Goal: Find specific page/section: Find specific page/section

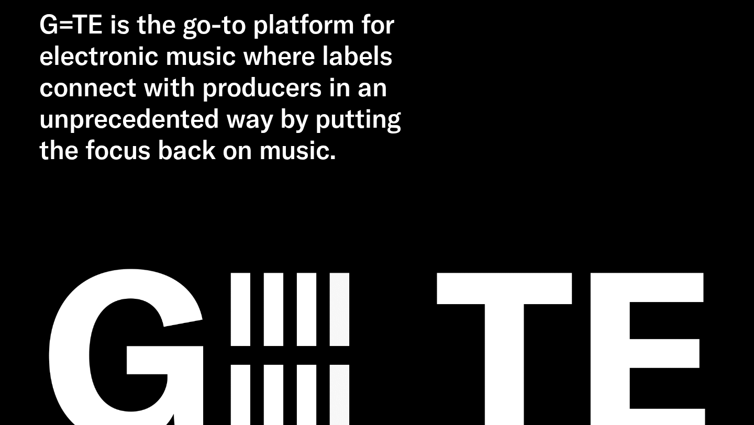
click at [422, 292] on img at bounding box center [376, 355] width 675 height 380
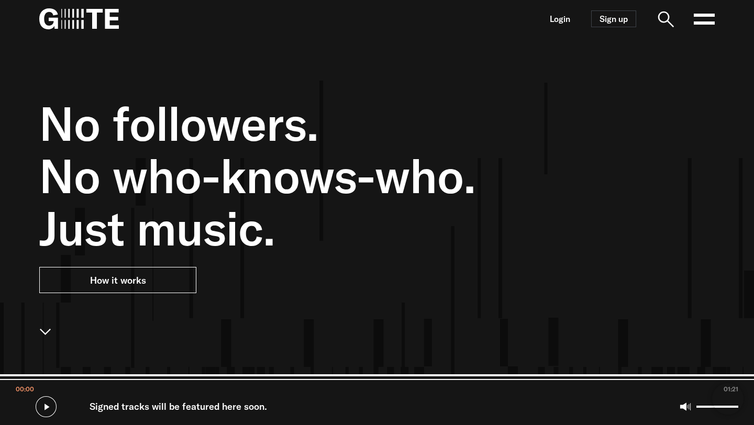
click at [179, 282] on link "How it works" at bounding box center [117, 280] width 157 height 26
click at [702, 29] on icon at bounding box center [704, 18] width 21 height 21
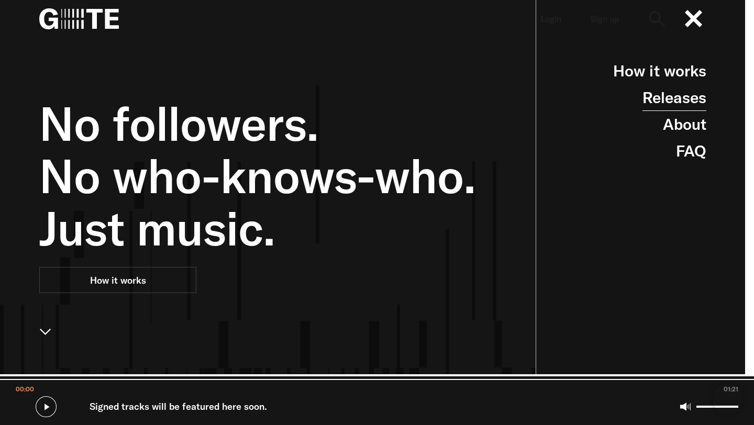
click at [693, 95] on link "Releases" at bounding box center [674, 97] width 64 height 27
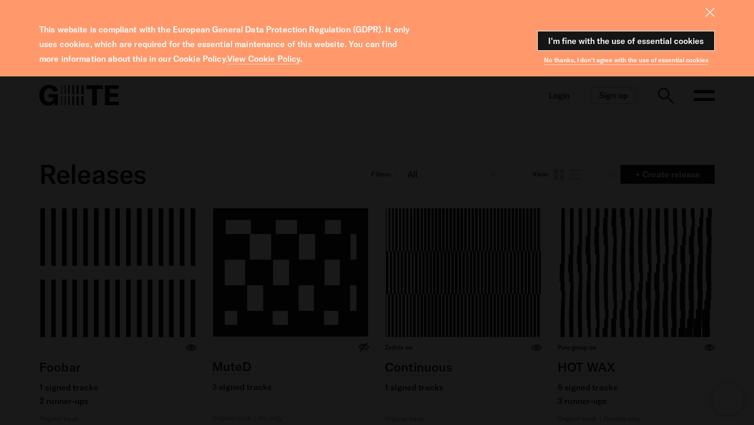
click at [662, 39] on button "I'm fine with the use of essential cookies" at bounding box center [625, 41] width 177 height 20
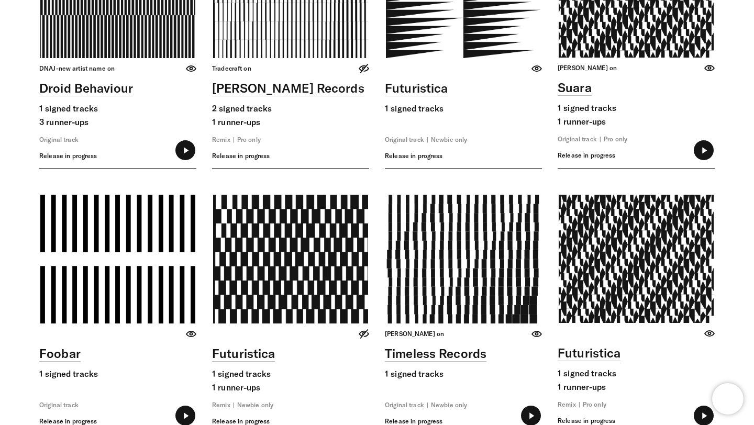
scroll to position [3927, 0]
